Goal: Task Accomplishment & Management: Manage account settings

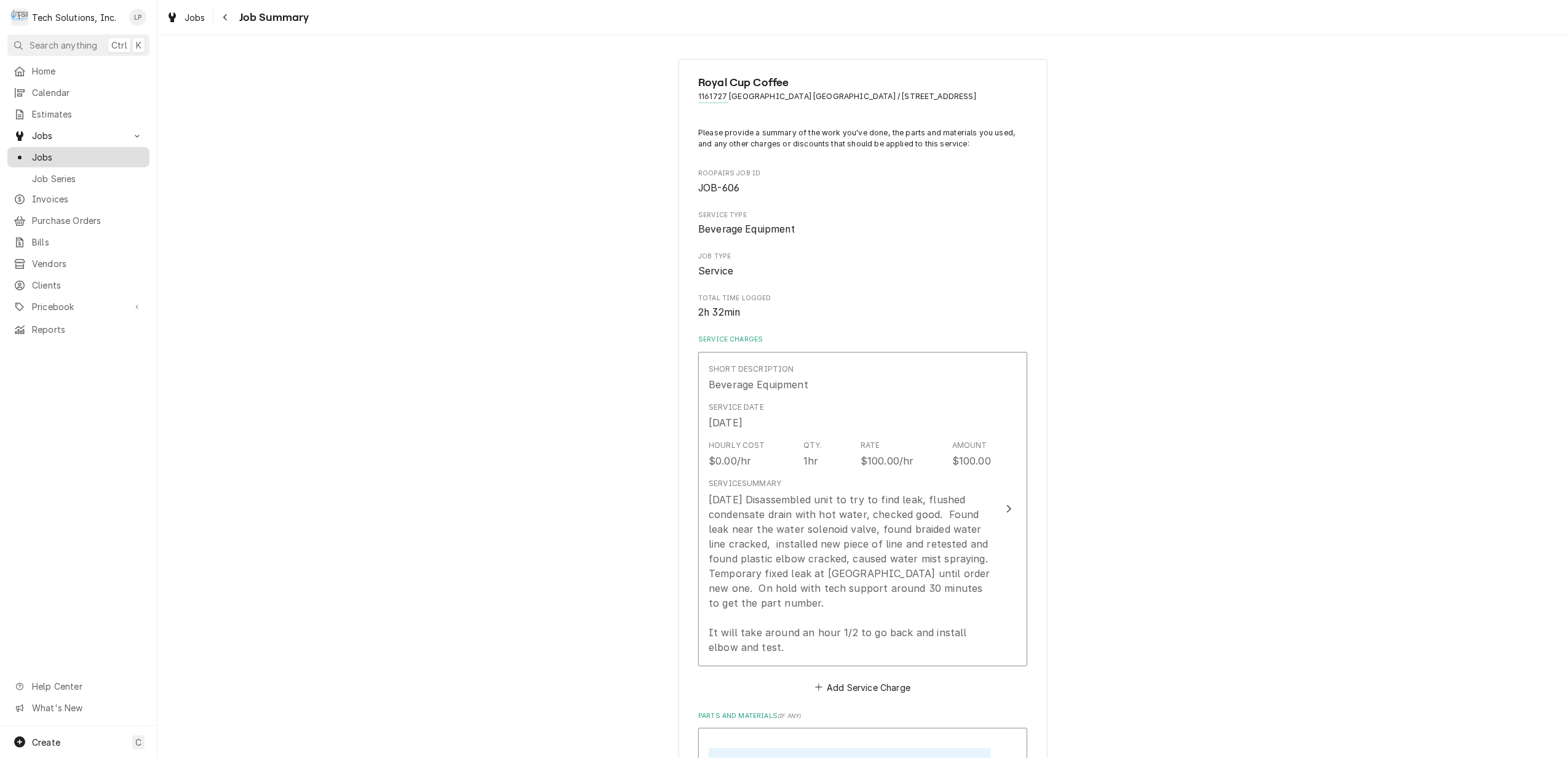
click at [40, 151] on span "Jobs" at bounding box center [88, 157] width 111 height 13
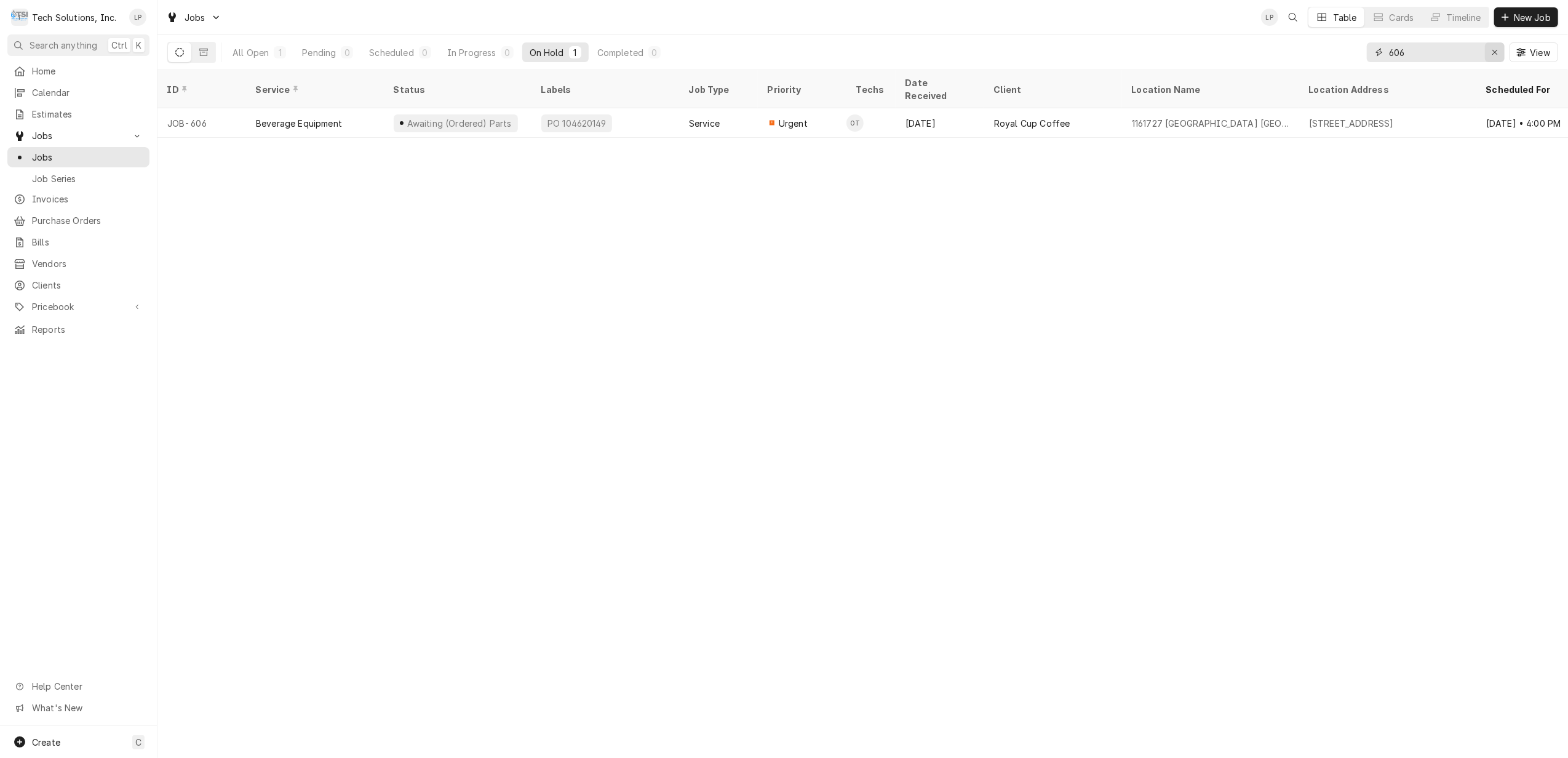
click at [1490, 51] on div "Erase input" at bounding box center [1495, 52] width 13 height 13
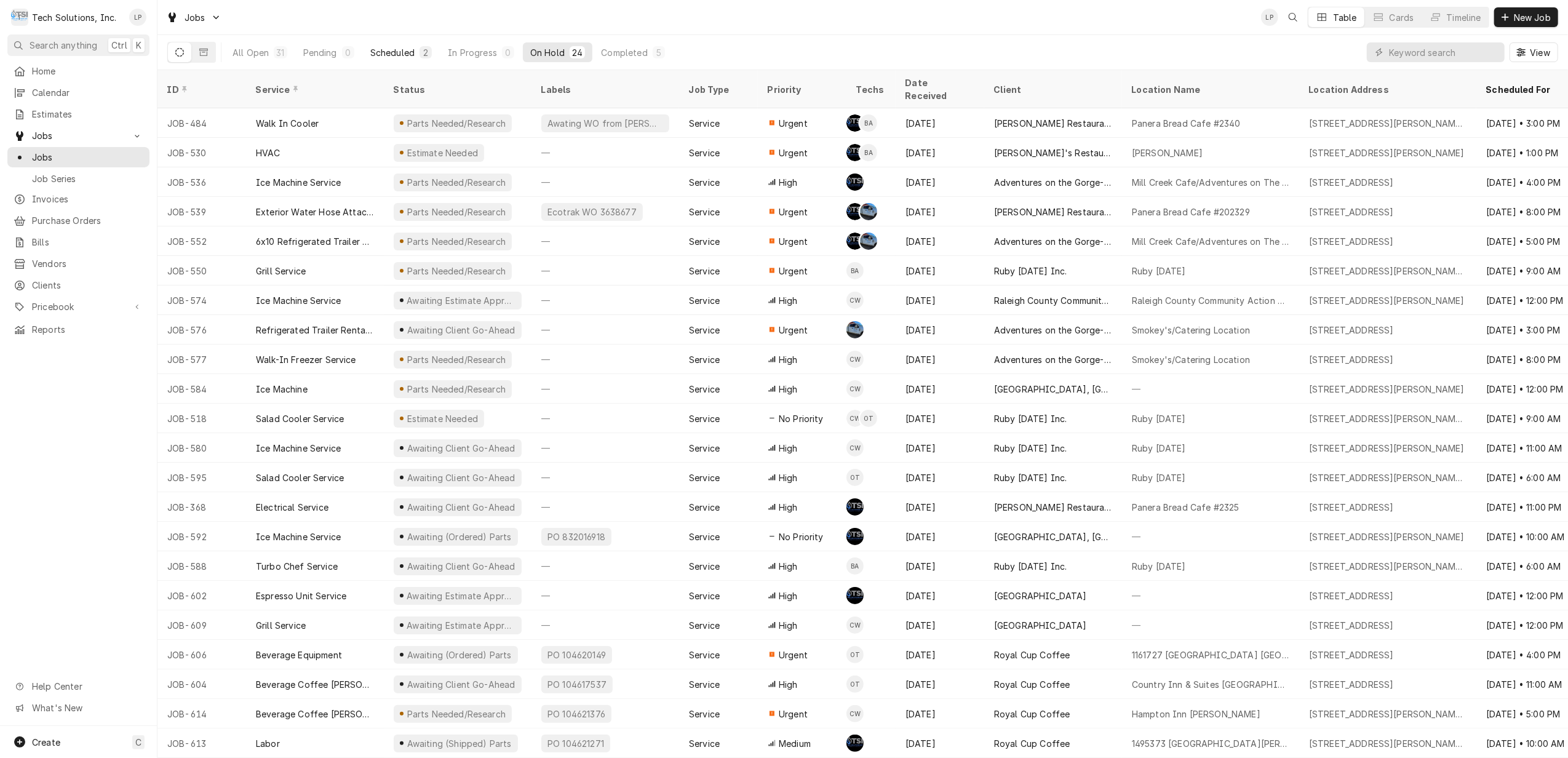
click at [389, 51] on div "Scheduled" at bounding box center [392, 52] width 45 height 13
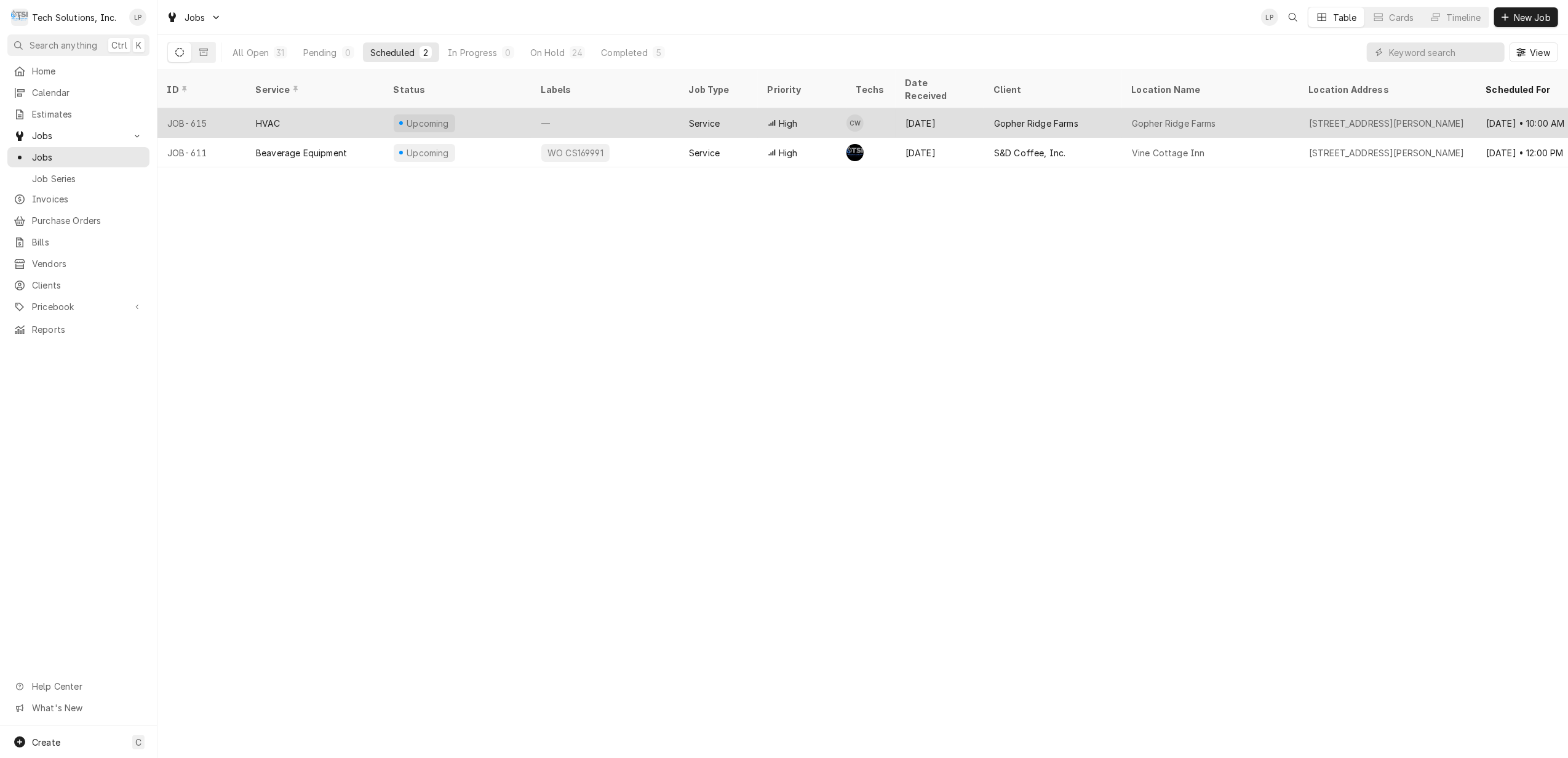
click at [1096, 110] on div "Gopher Ridge Farms" at bounding box center [1053, 122] width 137 height 30
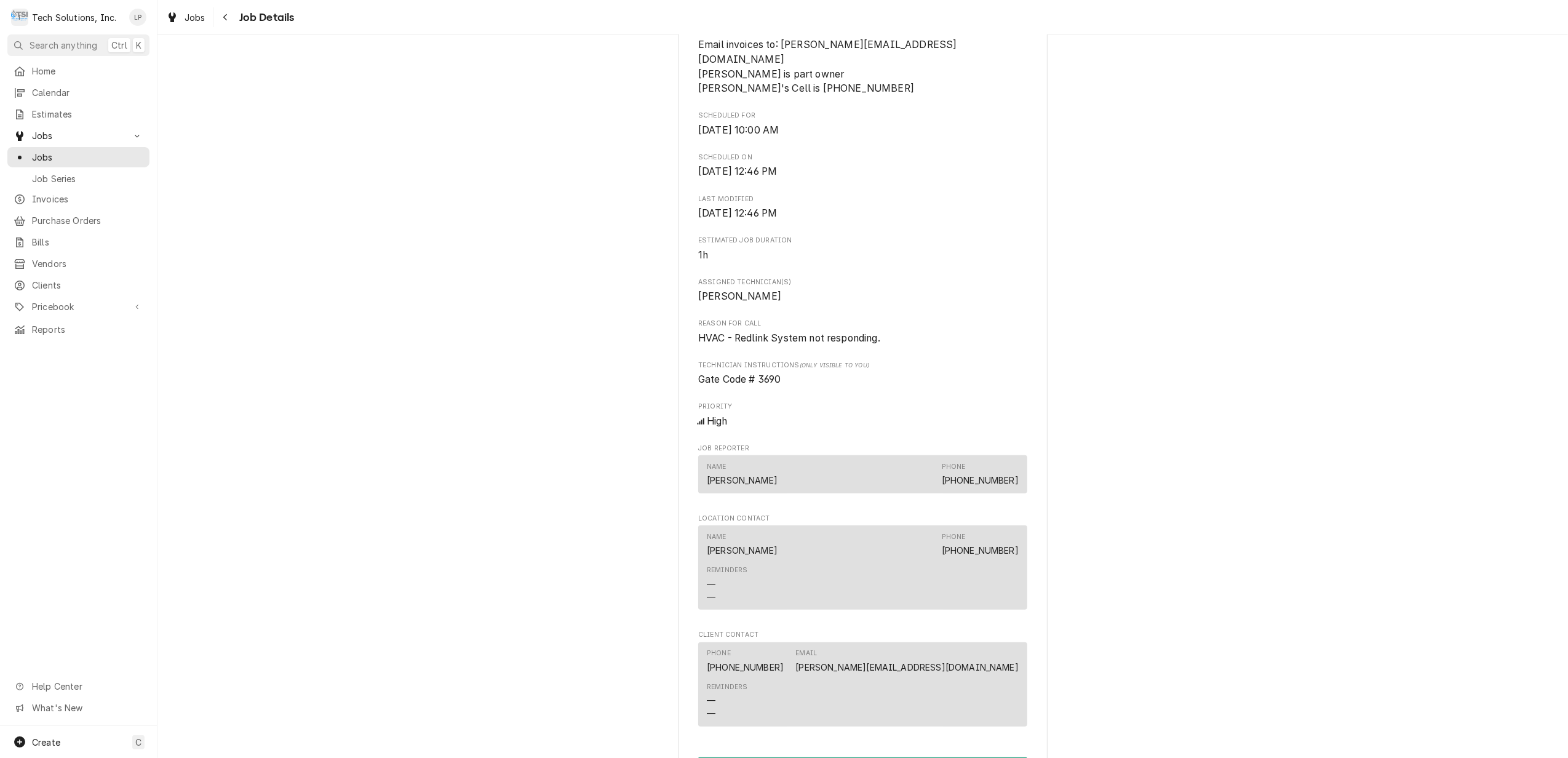
scroll to position [492, 0]
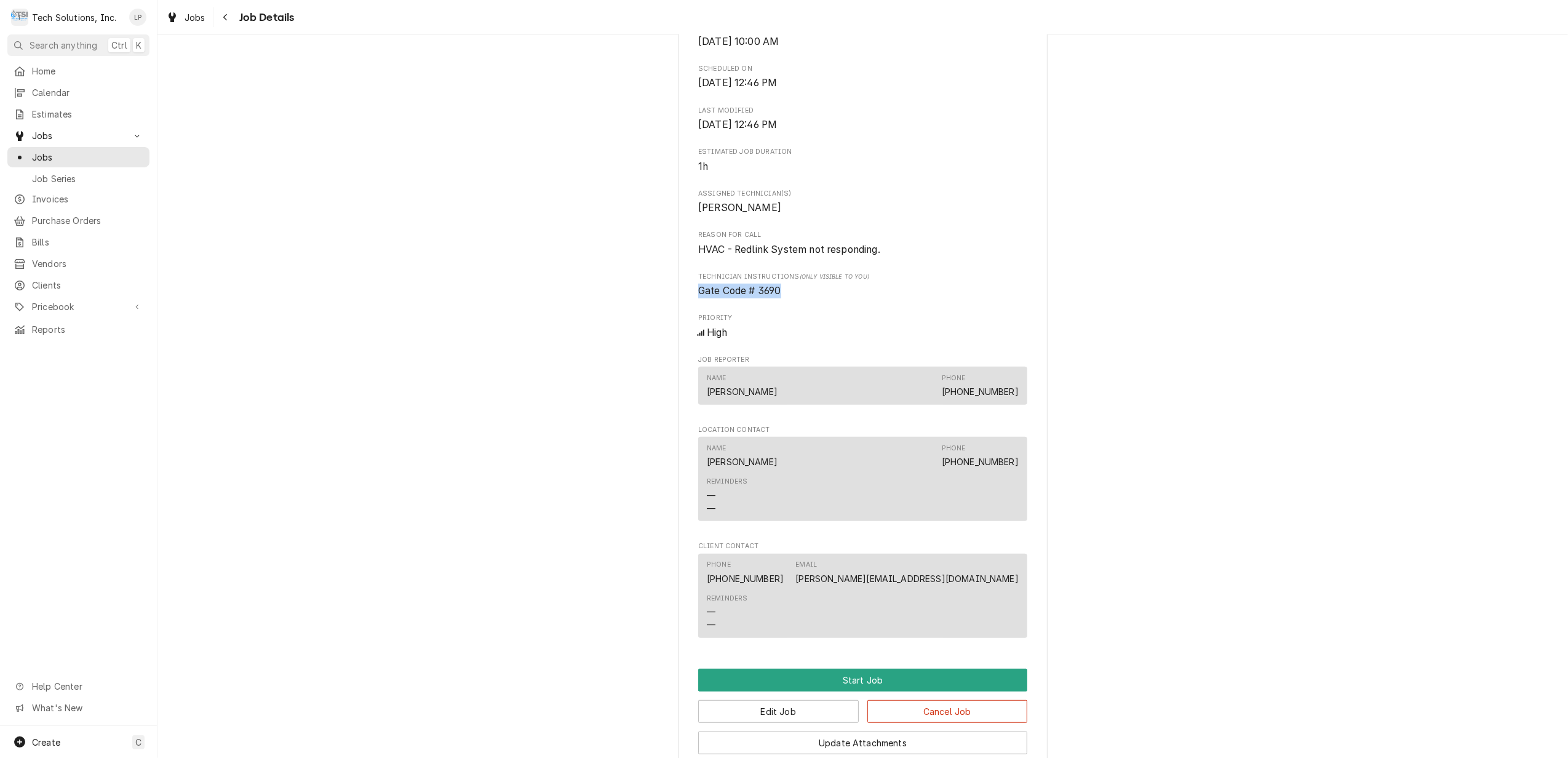
drag, startPoint x: 693, startPoint y: 291, endPoint x: 776, endPoint y: 289, distance: 83.0
click at [776, 289] on span "Gate Code # 3690" at bounding box center [739, 291] width 83 height 12
drag, startPoint x: 776, startPoint y: 289, endPoint x: 766, endPoint y: 290, distance: 10.0
copy span "Gate Code # 3690"
click at [1242, 355] on div "Upcoming Gopher Ridge Farms Gopher Ridge Farms / 315 Combs Run Rd, Princeton, W…" at bounding box center [863, 200] width 1411 height 1288
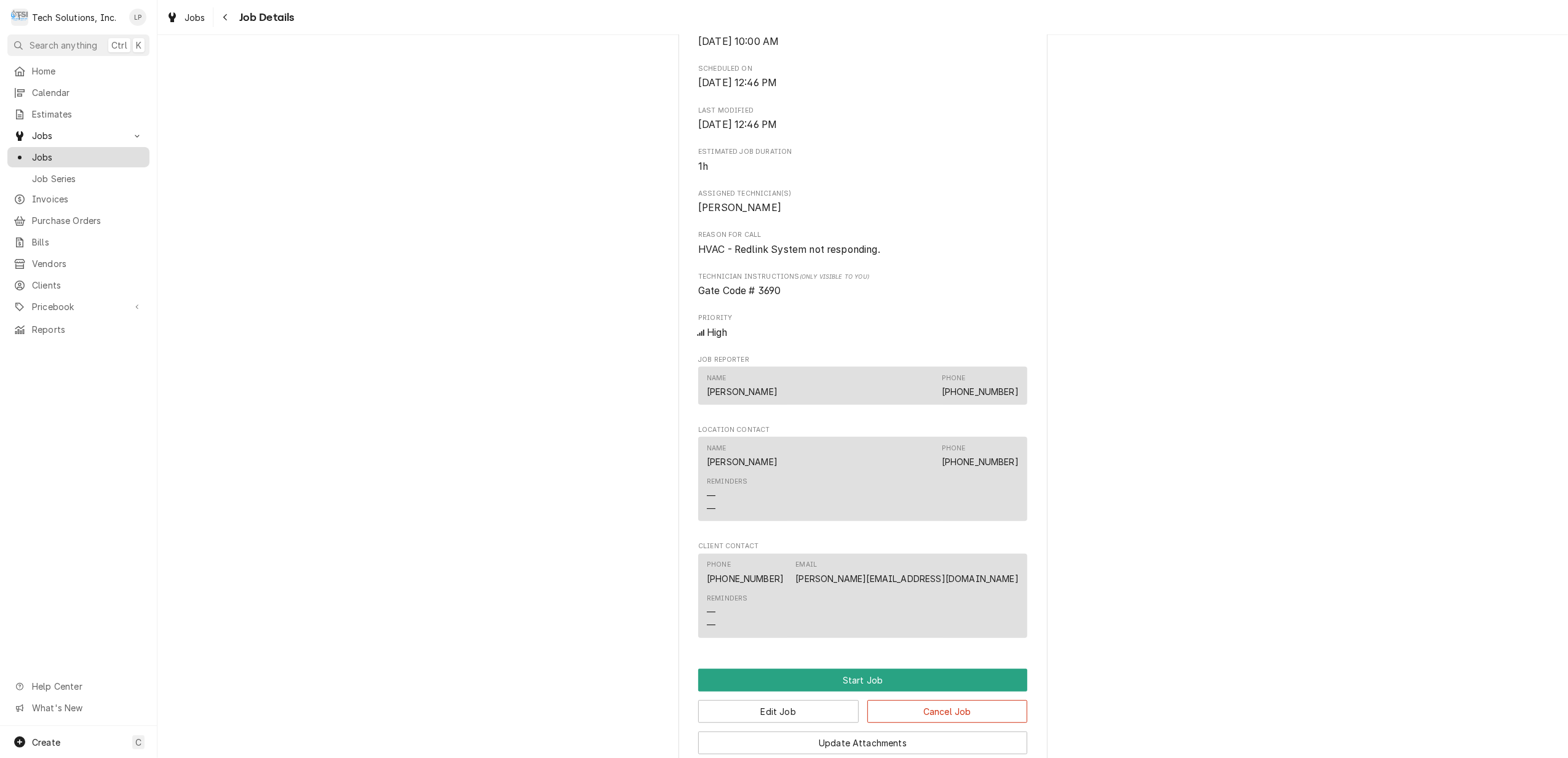
click at [40, 152] on span "Jobs" at bounding box center [88, 157] width 111 height 13
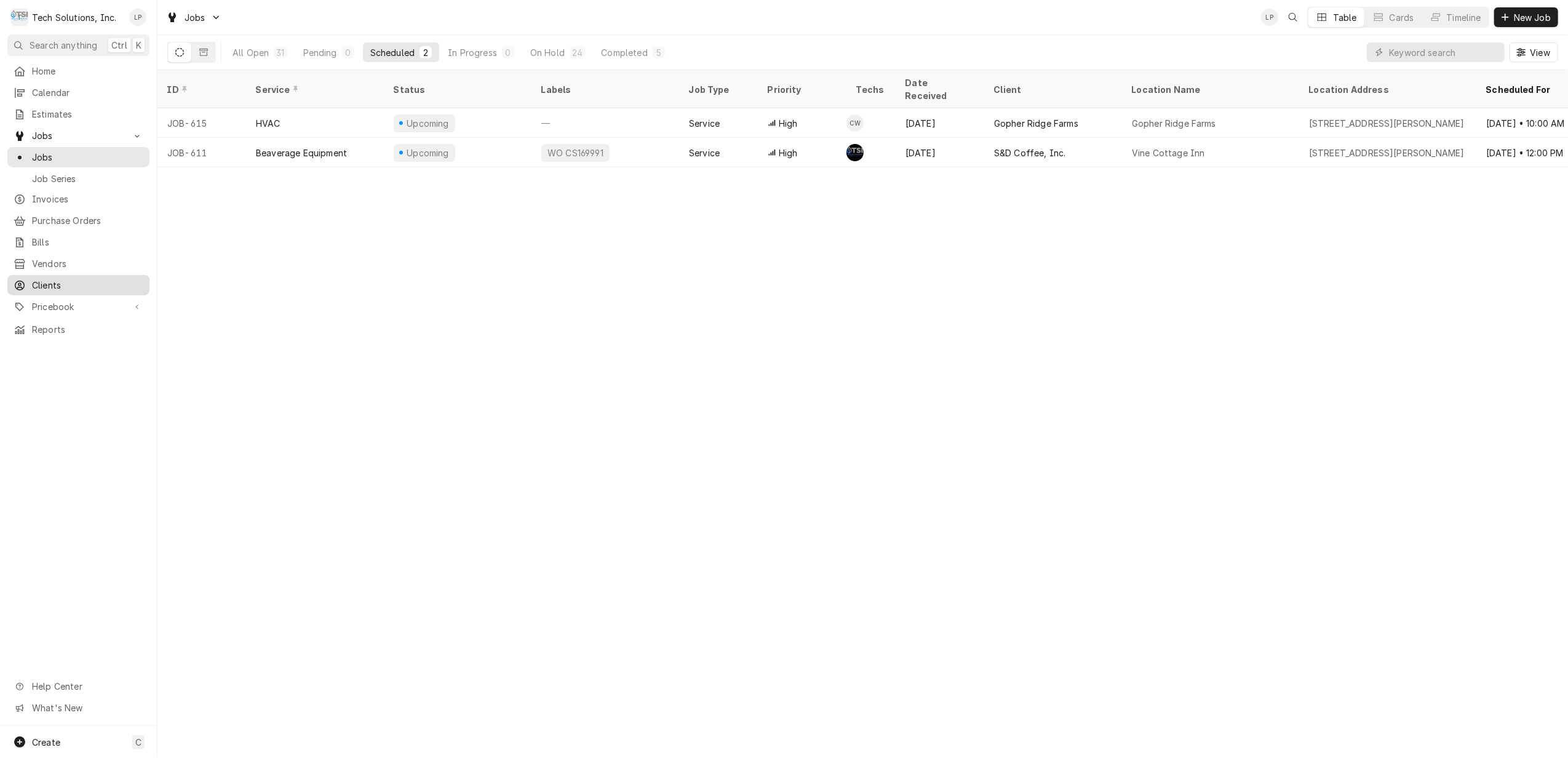
click at [53, 279] on span "Clients" at bounding box center [88, 285] width 111 height 13
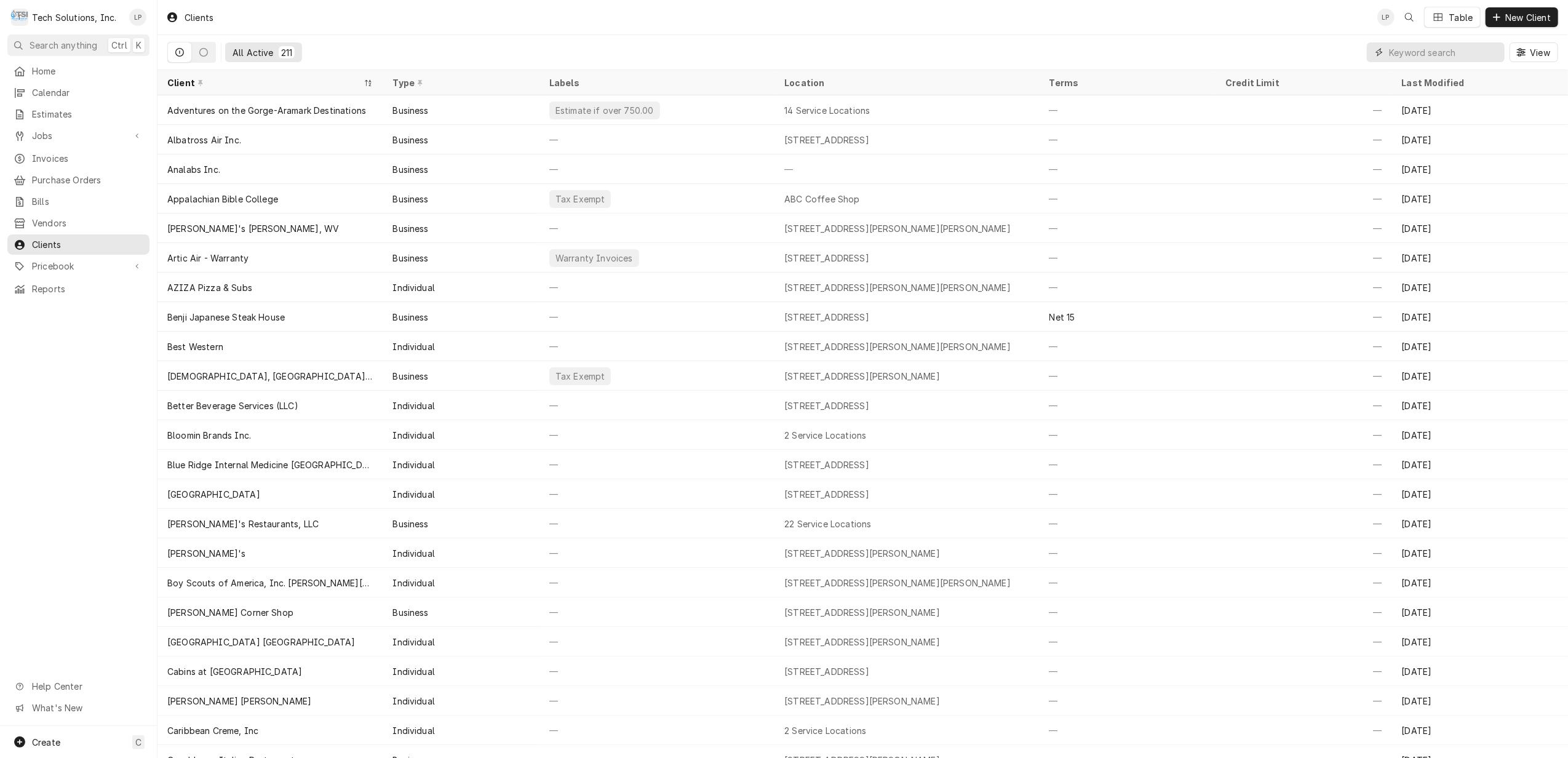
click at [1418, 49] on input "Dynamic Content Wrapper" at bounding box center [1444, 51] width 110 height 19
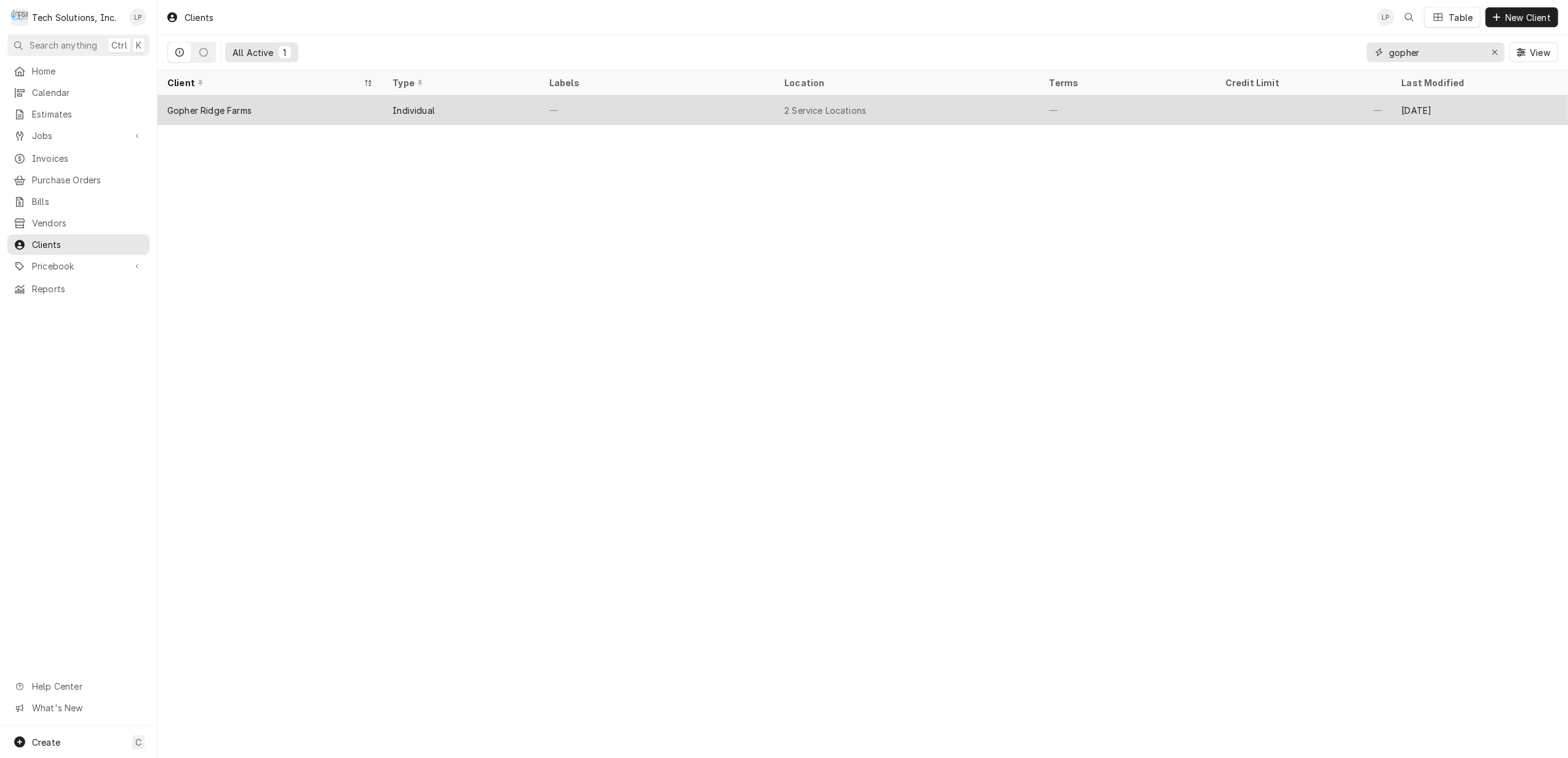
type input "gopher"
click at [693, 105] on div "—" at bounding box center [657, 110] width 235 height 30
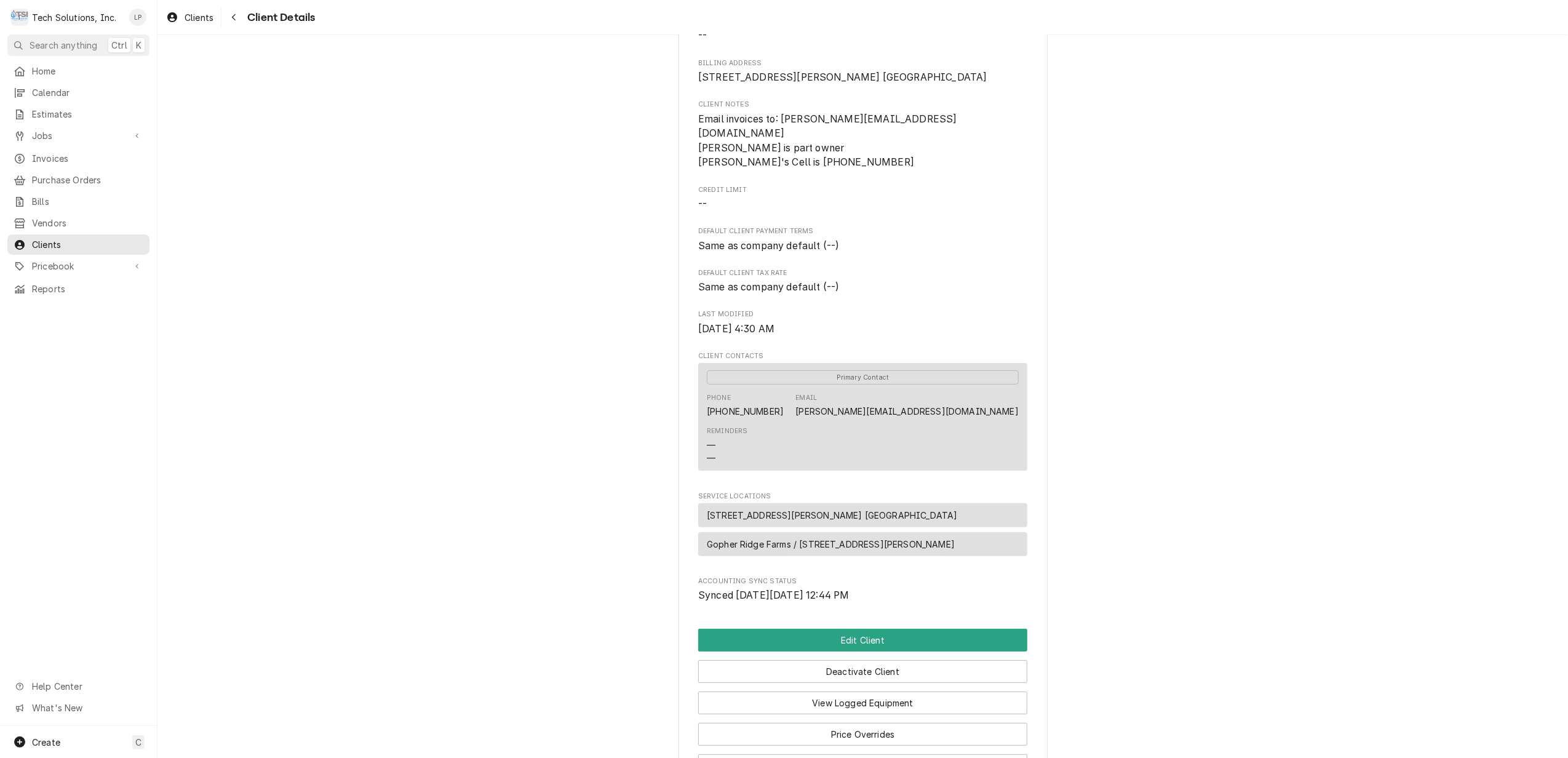
scroll to position [234, 0]
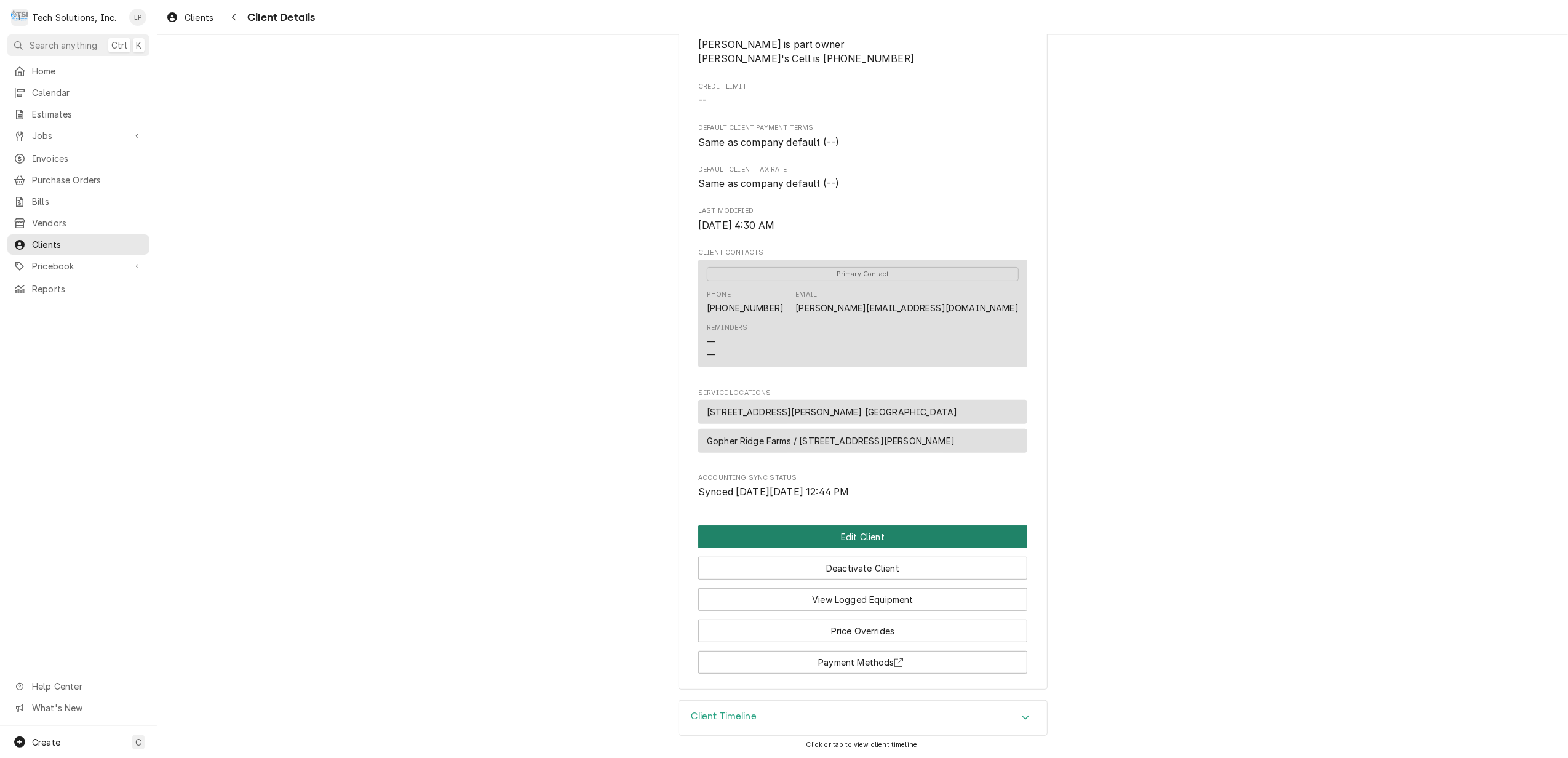
click at [909, 536] on button "Edit Client" at bounding box center [862, 536] width 329 height 23
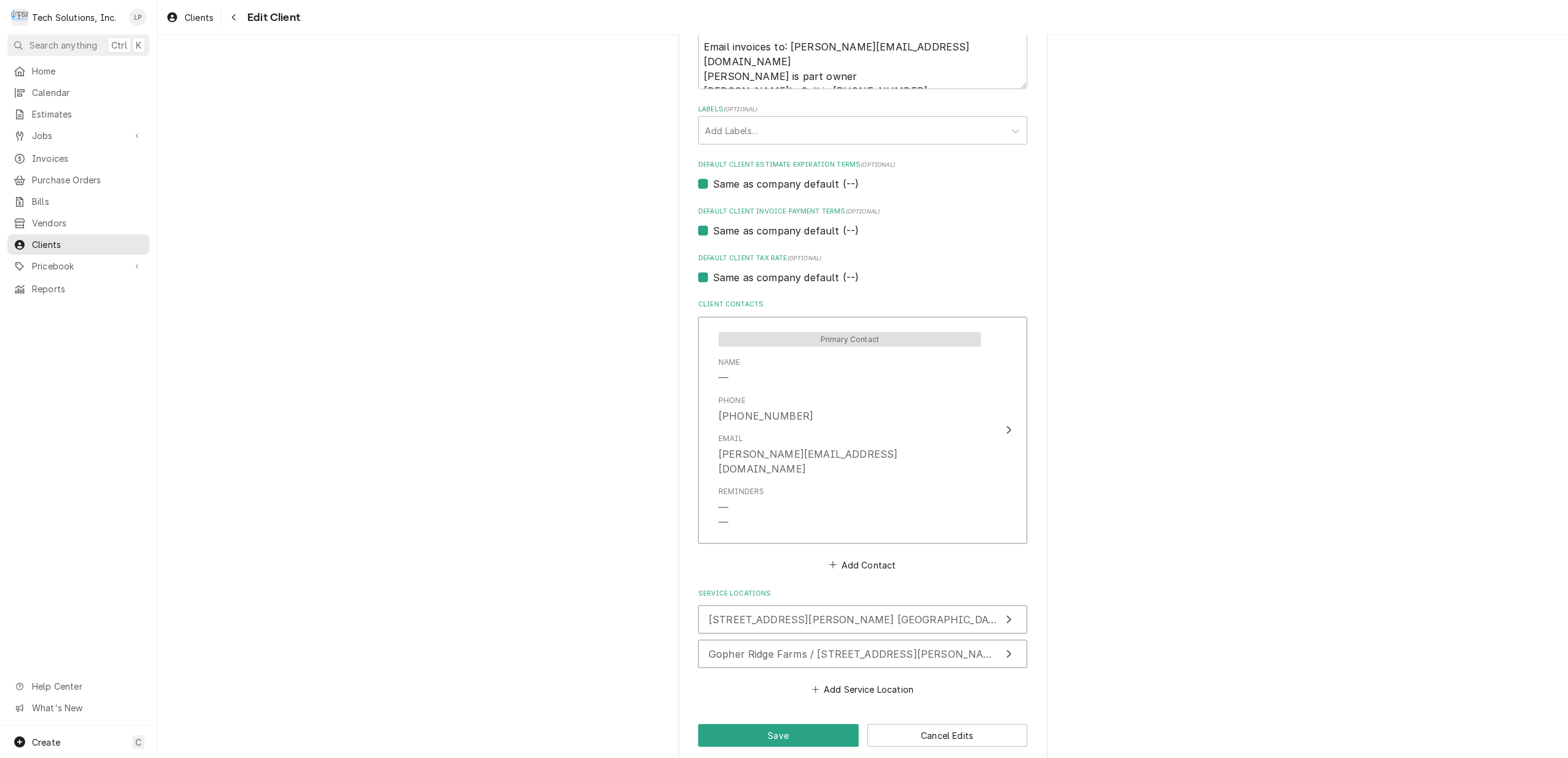
scroll to position [621, 0]
click at [1001, 645] on div "Update Service Location" at bounding box center [1008, 653] width 16 height 15
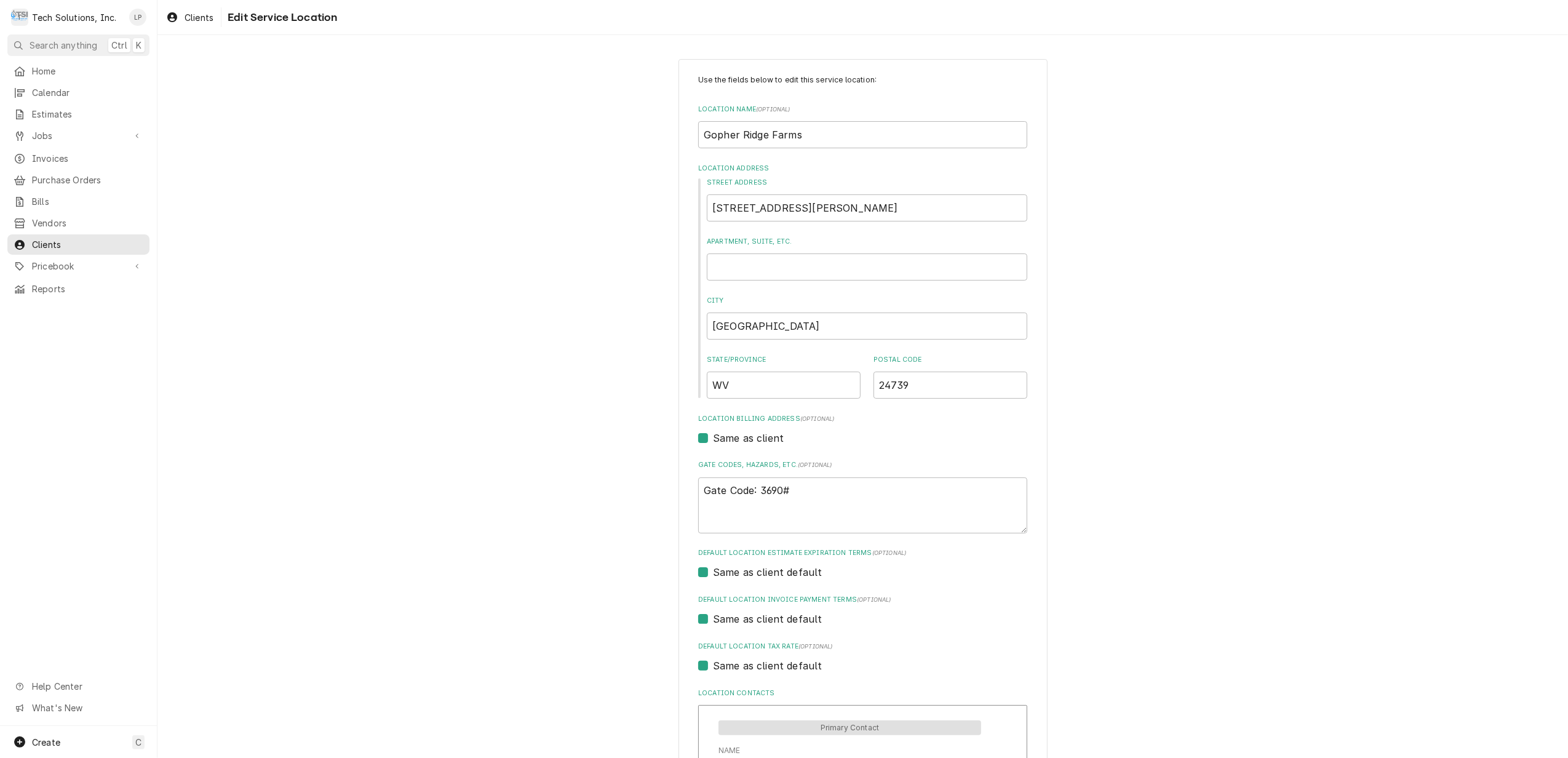
scroll to position [265, 0]
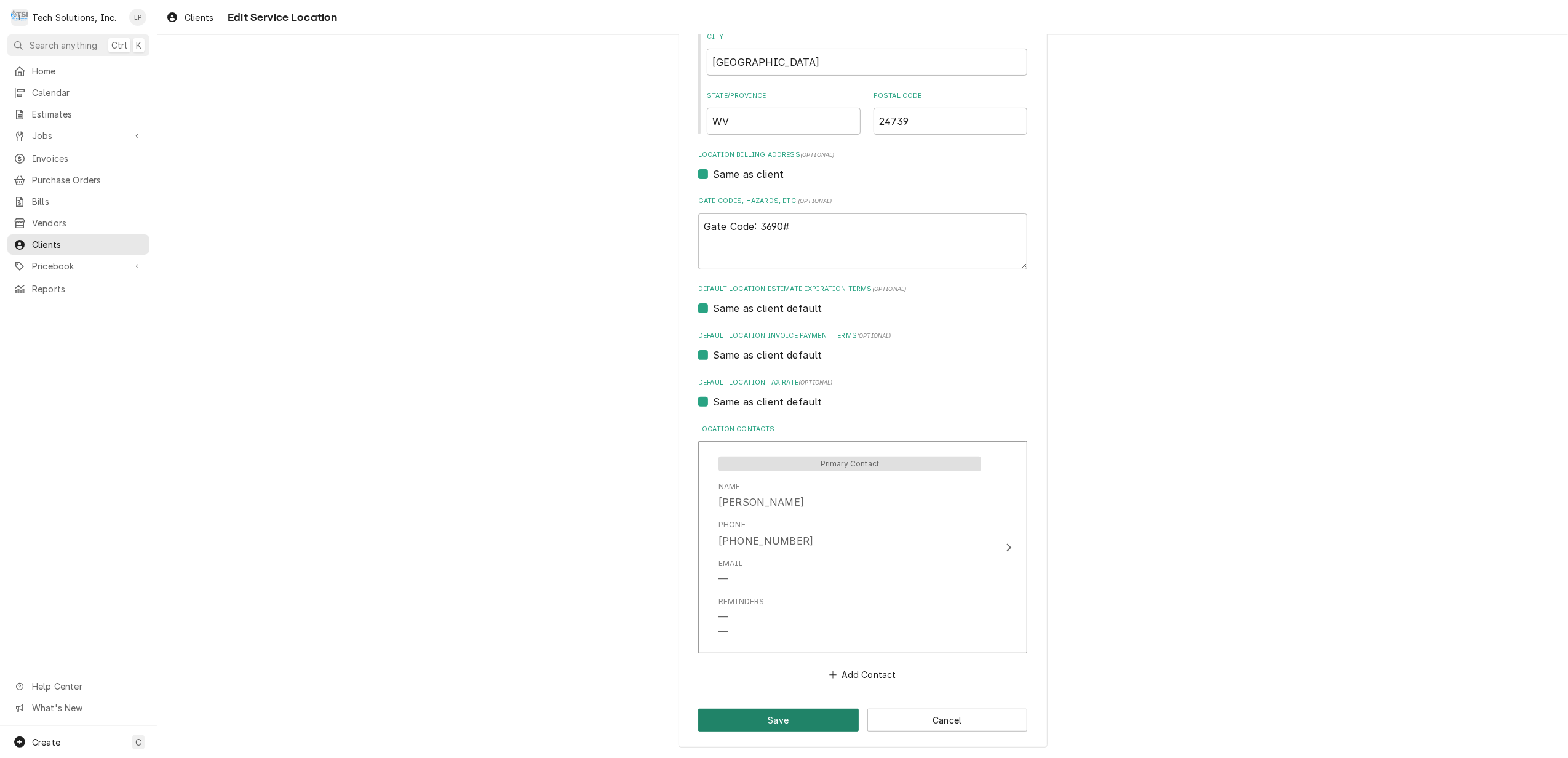
click at [800, 718] on button "Save" at bounding box center [778, 720] width 160 height 23
type textarea "x"
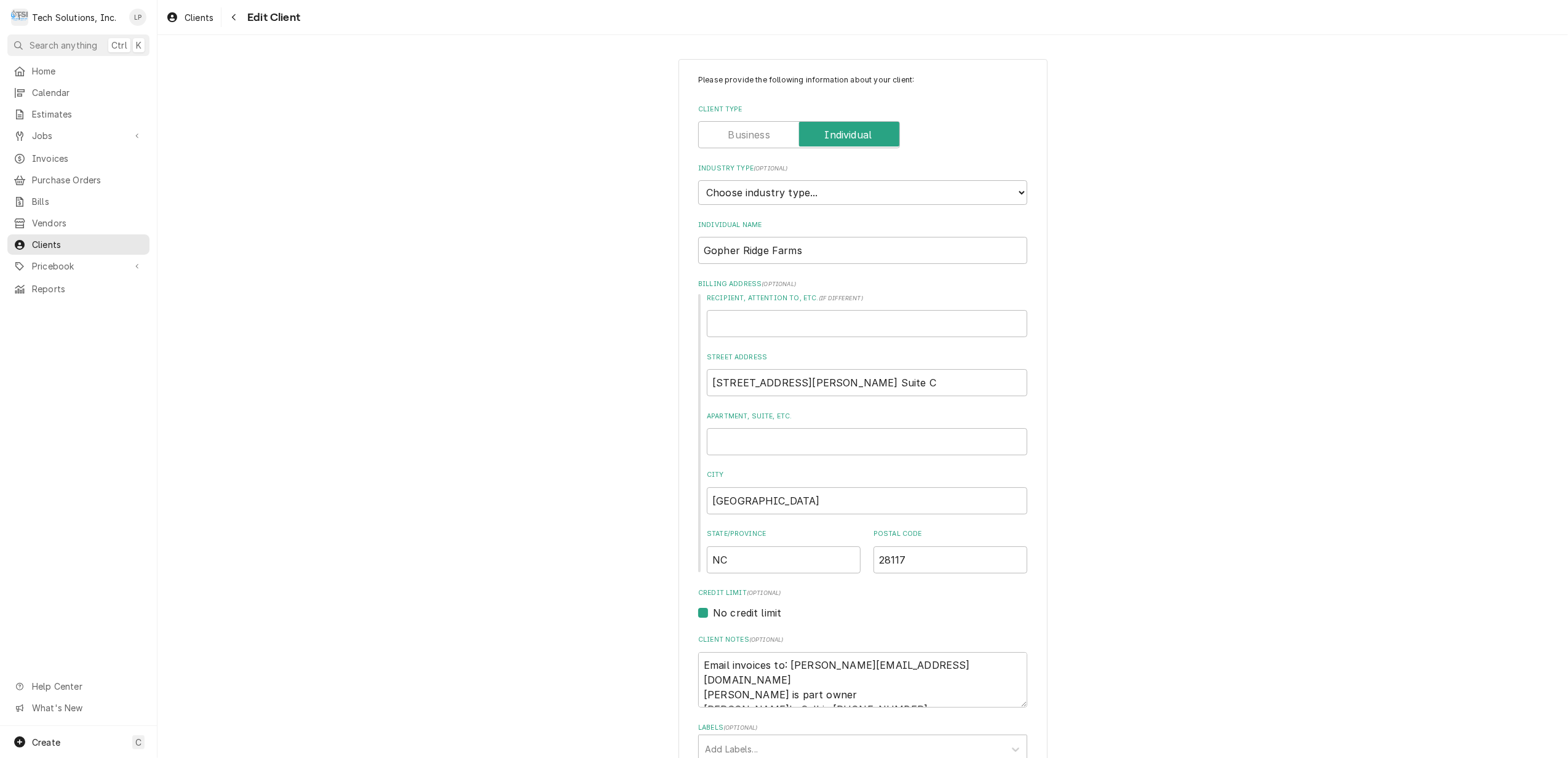
click at [739, 142] on label "Client Type" at bounding box center [798, 135] width 201 height 27
click at [739, 142] on input "Client Type" at bounding box center [799, 135] width 191 height 27
checkbox input "false"
type textarea "x"
click at [1017, 193] on select "Choose industry type... Residential Commercial Industrial Government" at bounding box center [862, 192] width 329 height 24
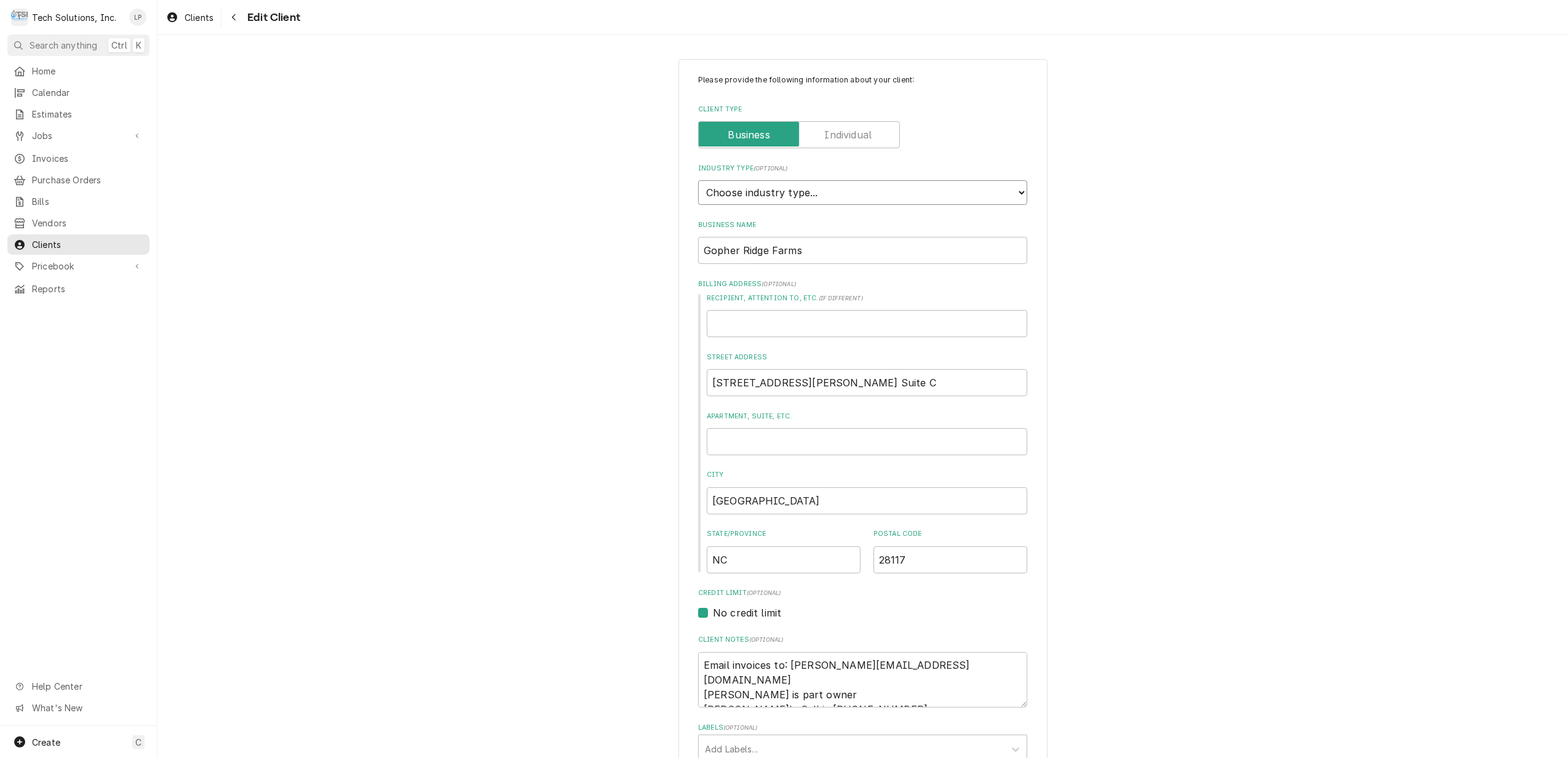
select select "2"
click at [698, 181] on select "Choose industry type... Residential Commercial Industrial Government" at bounding box center [862, 192] width 329 height 24
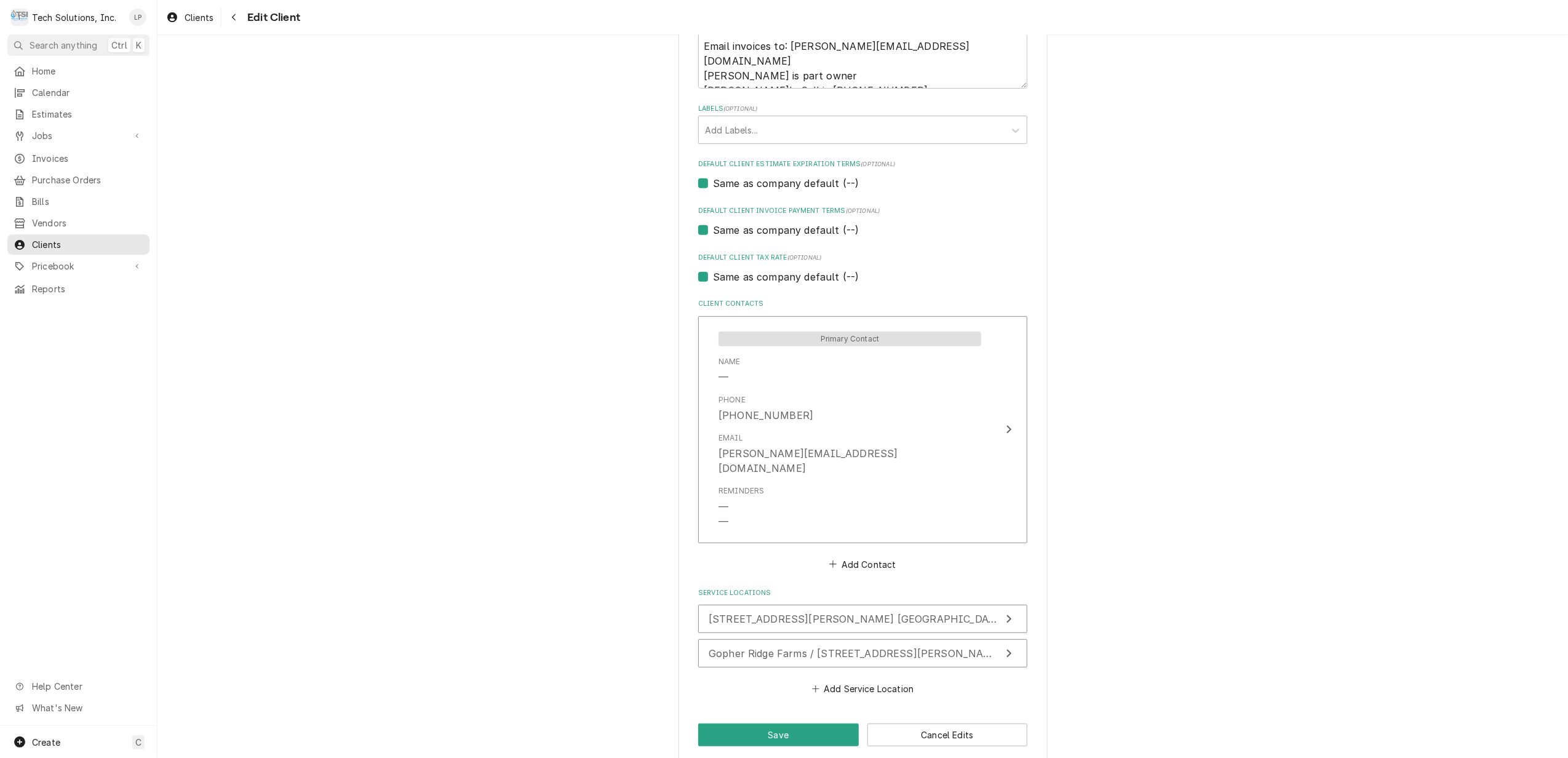
scroll to position [621, 0]
click at [785, 723] on button "Save" at bounding box center [778, 734] width 160 height 23
type textarea "x"
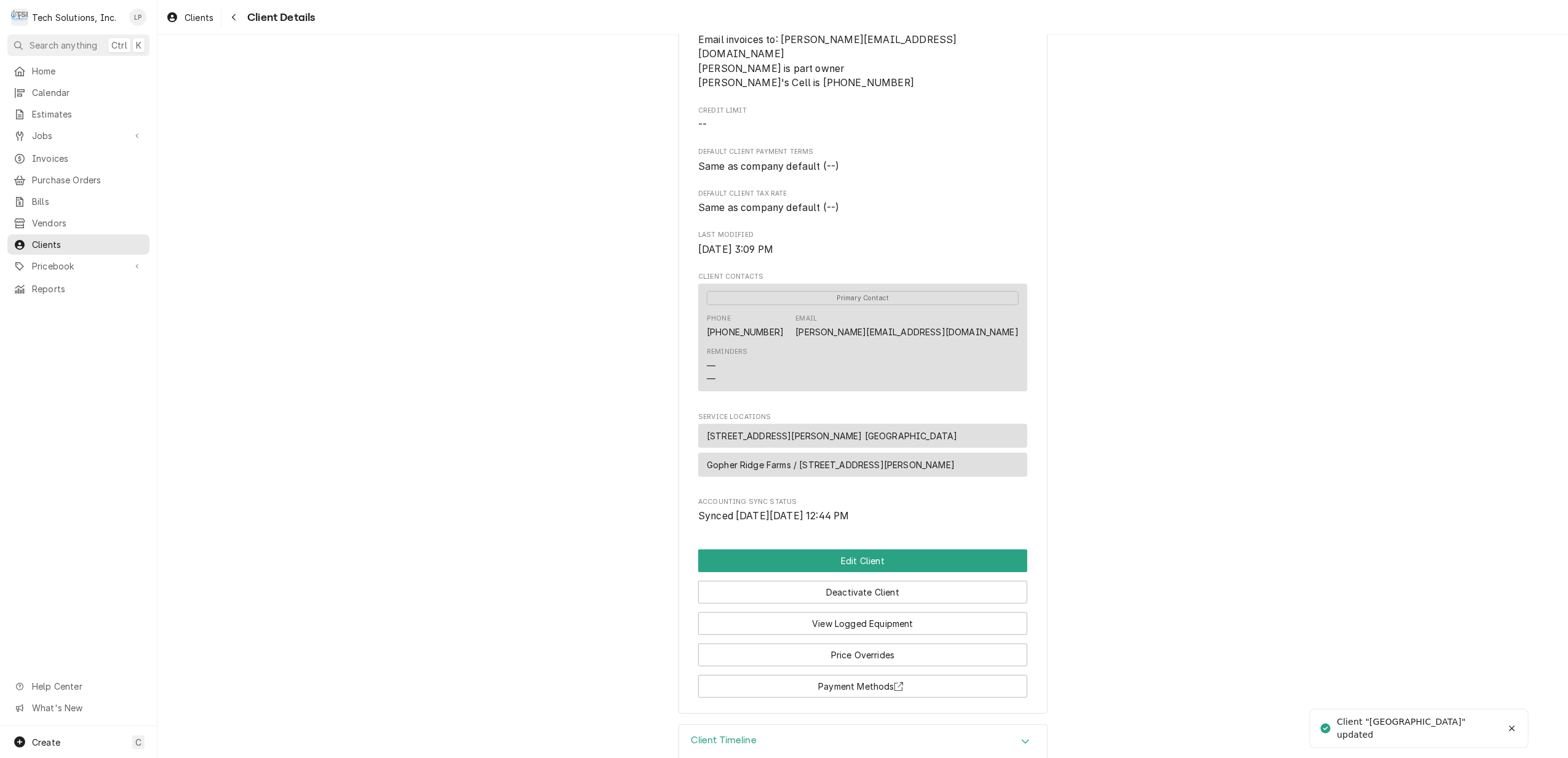
scroll to position [234, 0]
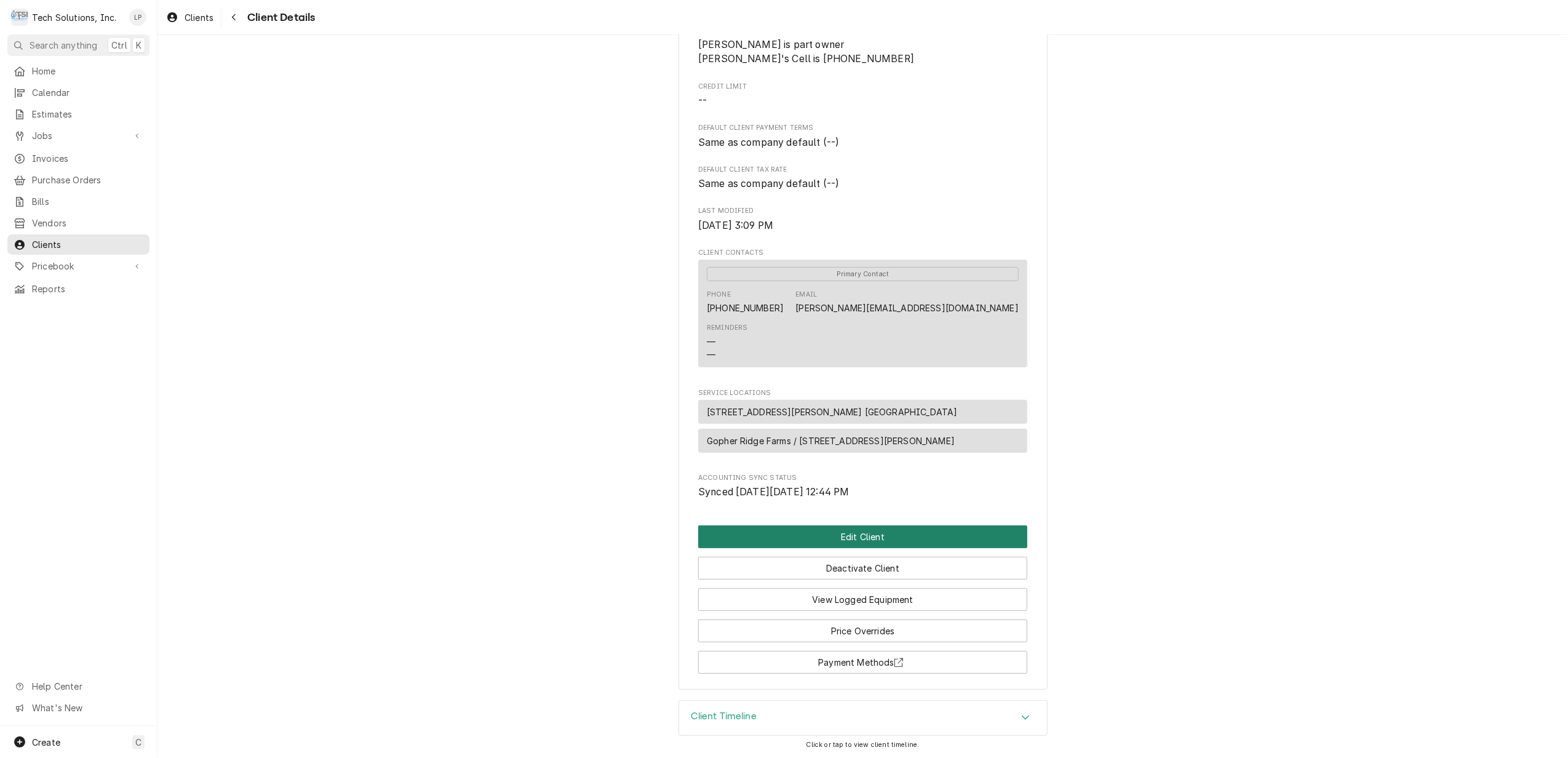
click at [855, 536] on button "Edit Client" at bounding box center [862, 536] width 329 height 23
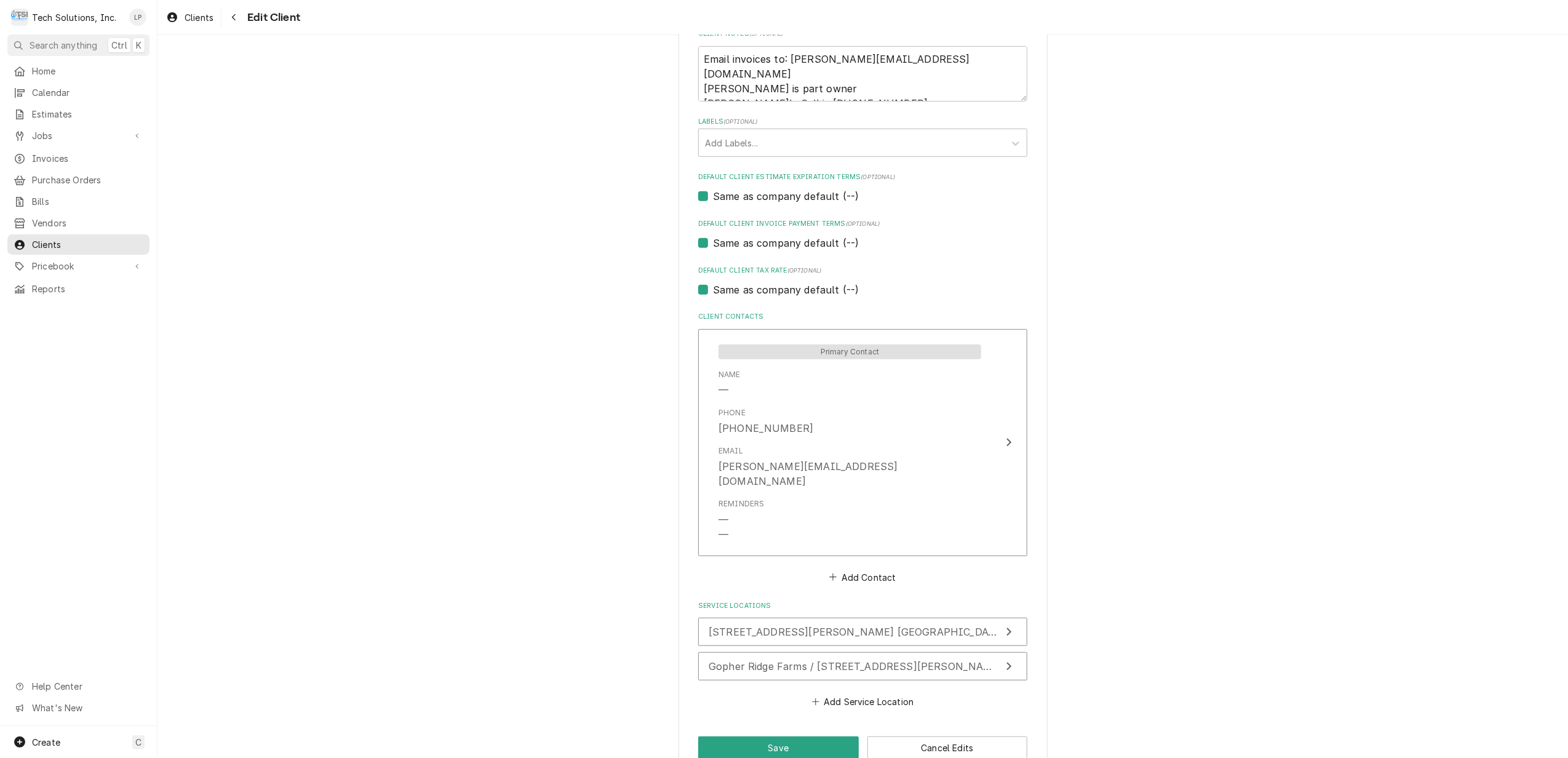
scroll to position [621, 0]
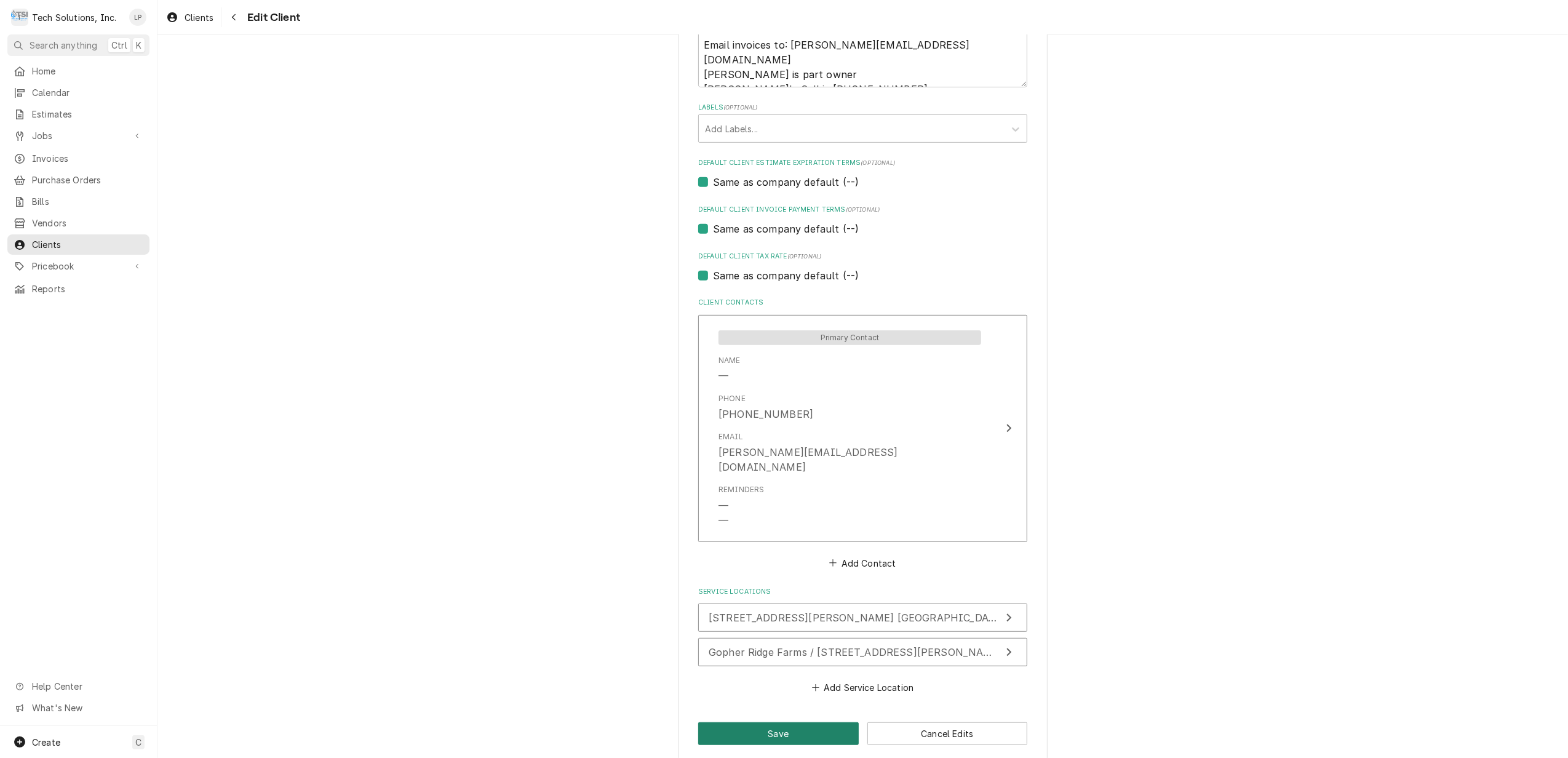
click at [819, 725] on button "Save" at bounding box center [778, 734] width 160 height 23
type textarea "x"
